Goal: Task Accomplishment & Management: Manage account settings

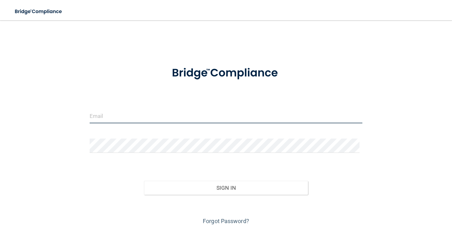
click at [140, 116] on input "email" at bounding box center [226, 116] width 273 height 14
type input "[EMAIL_ADDRESS][DOMAIN_NAME]"
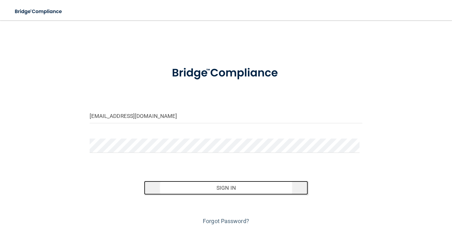
click at [222, 190] on button "Sign In" at bounding box center [226, 188] width 164 height 14
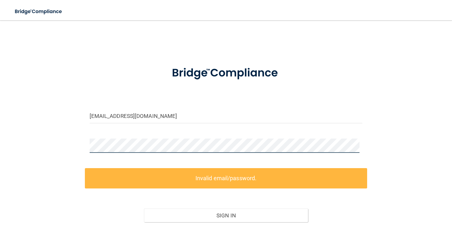
click at [70, 148] on div "[EMAIL_ADDRESS][DOMAIN_NAME] Invalid email/password. You don't have permission …" at bounding box center [226, 140] width 426 height 227
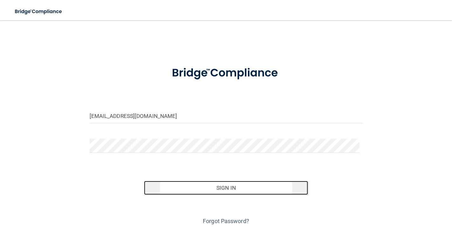
click at [228, 186] on button "Sign In" at bounding box center [226, 188] width 164 height 14
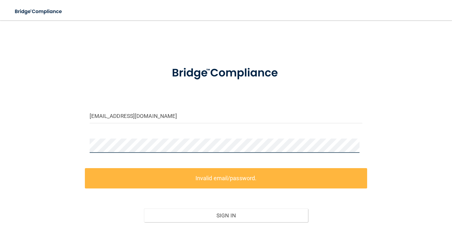
click at [76, 141] on div "[EMAIL_ADDRESS][DOMAIN_NAME] Invalid email/password. You don't have permission …" at bounding box center [226, 140] width 426 height 227
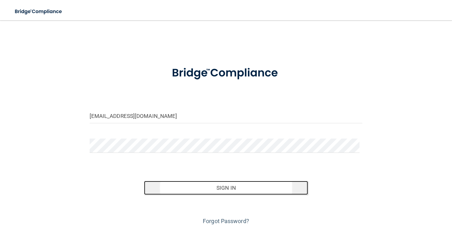
click at [228, 189] on button "Sign In" at bounding box center [226, 188] width 164 height 14
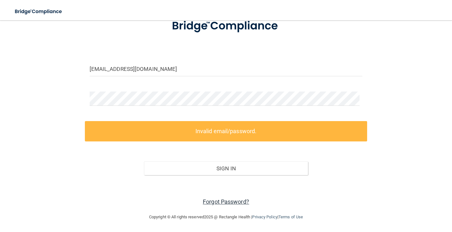
click at [204, 199] on link "Forgot Password?" at bounding box center [226, 201] width 46 height 7
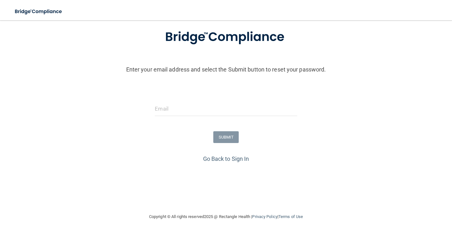
scroll to position [38, 0]
click at [209, 109] on input "email" at bounding box center [226, 109] width 142 height 14
type input "[EMAIL_ADDRESS][DOMAIN_NAME]"
click at [221, 137] on button "SUBMIT" at bounding box center [226, 137] width 26 height 12
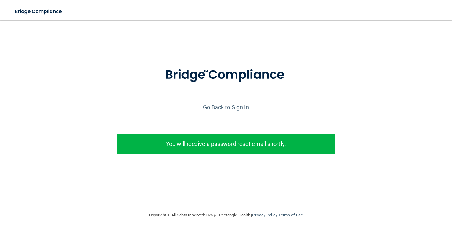
scroll to position [0, 0]
click at [227, 144] on p "You will receive a password reset email shortly." at bounding box center [226, 143] width 208 height 10
click at [233, 107] on link "Go Back to Sign In" at bounding box center [226, 107] width 46 height 7
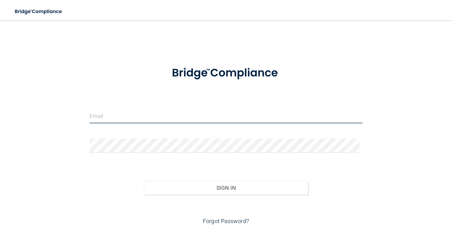
click at [164, 113] on input "email" at bounding box center [226, 116] width 273 height 14
type input "[EMAIL_ADDRESS][DOMAIN_NAME]"
